Goal: Information Seeking & Learning: Learn about a topic

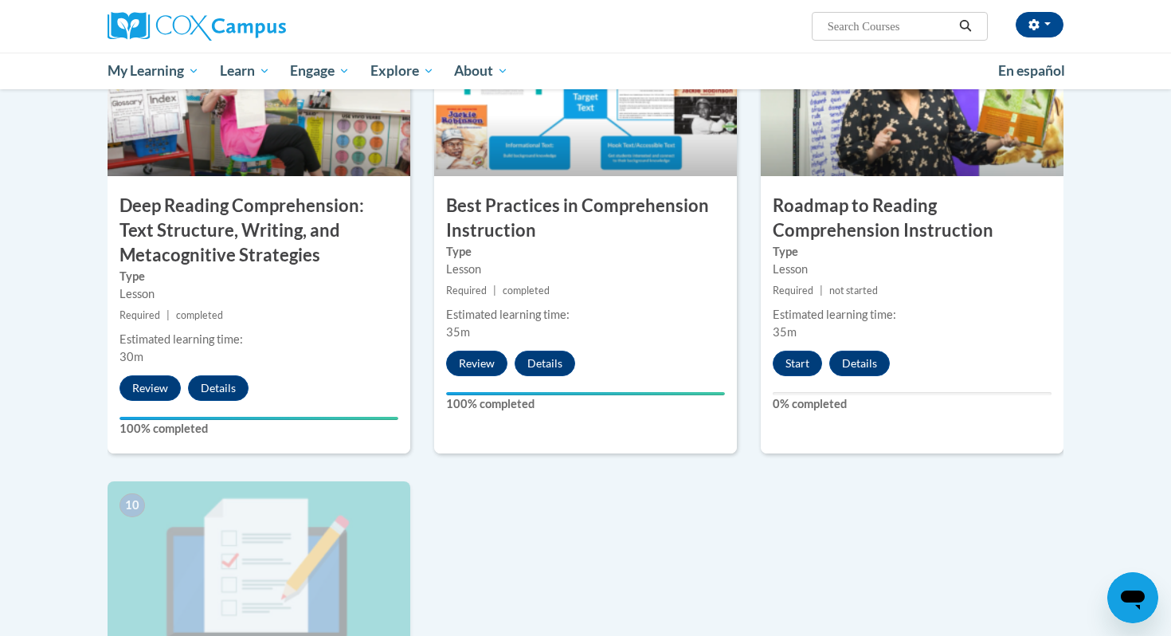
scroll to position [1307, 0]
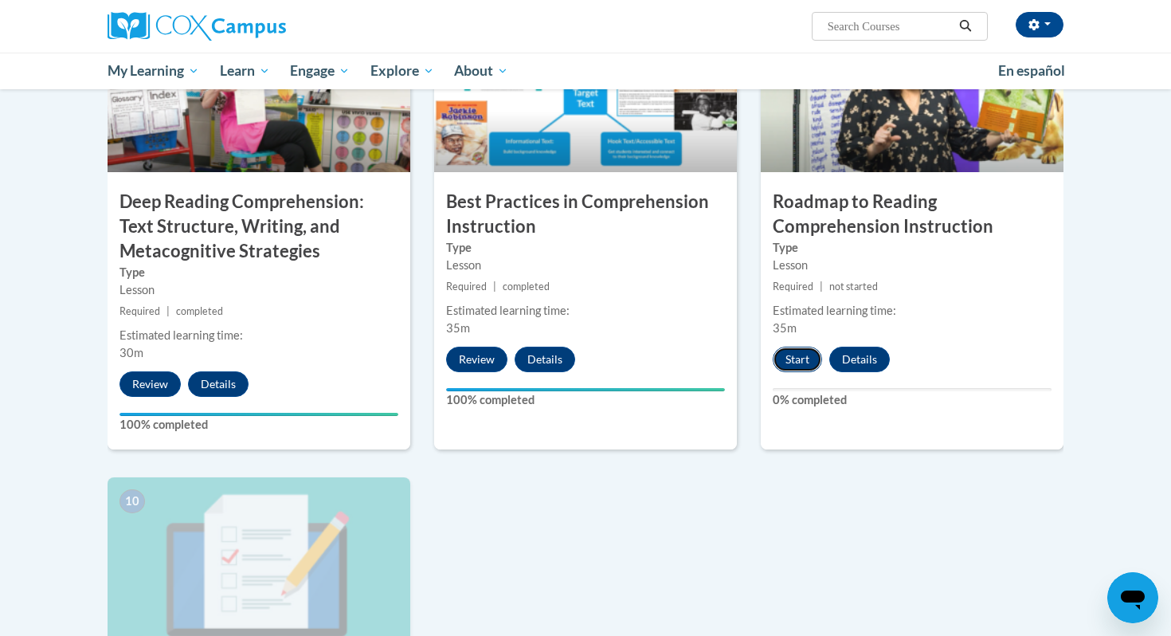
click at [790, 368] on button "Start" at bounding box center [797, 359] width 49 height 25
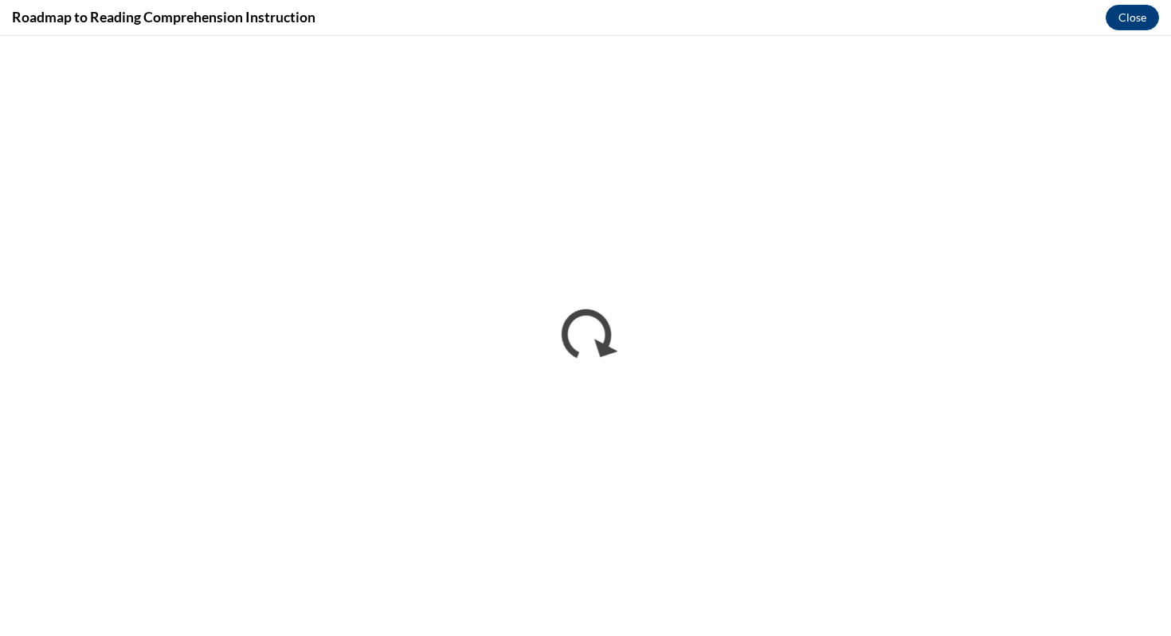
scroll to position [0, 0]
